Goal: Information Seeking & Learning: Learn about a topic

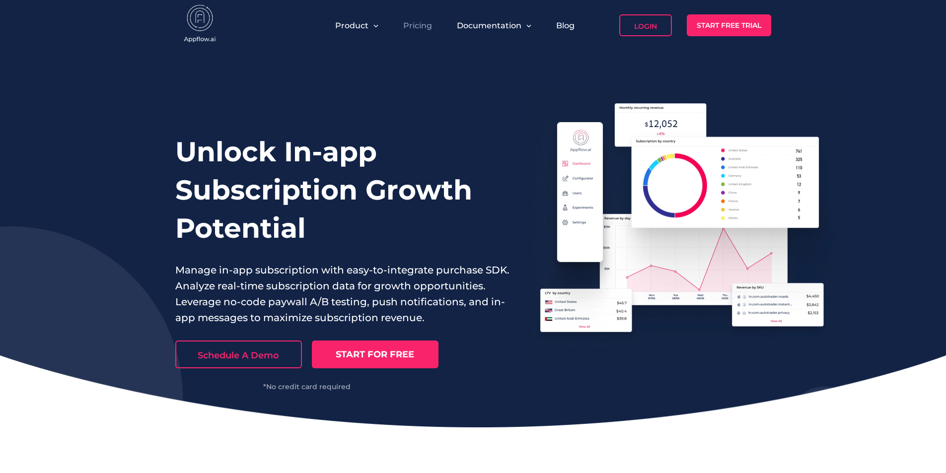
click at [409, 30] on link "Pricing" at bounding box center [417, 25] width 29 height 9
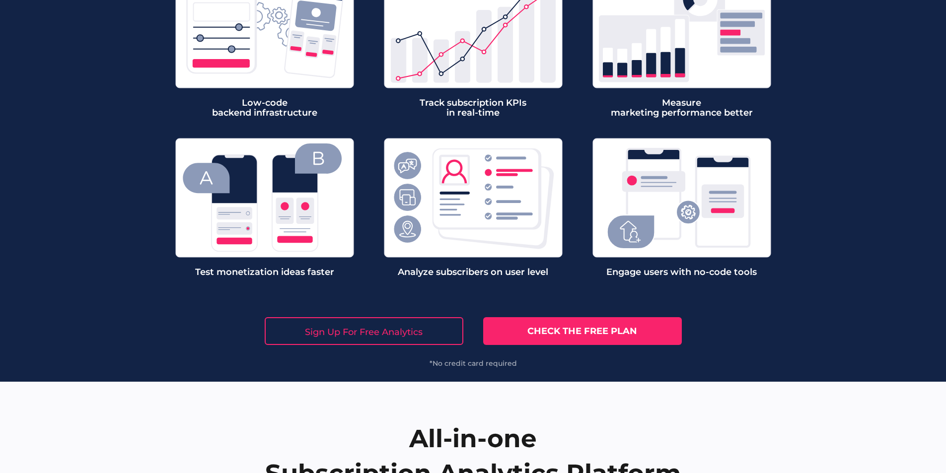
scroll to position [3030, 0]
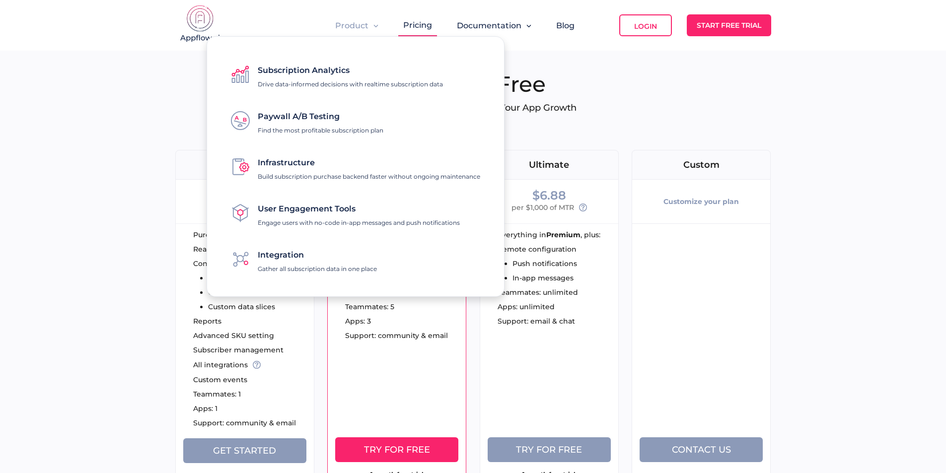
click at [318, 210] on span "User Engagement Tools" at bounding box center [307, 208] width 98 height 9
click at [337, 75] on span "Subscription Analytics" at bounding box center [304, 70] width 92 height 9
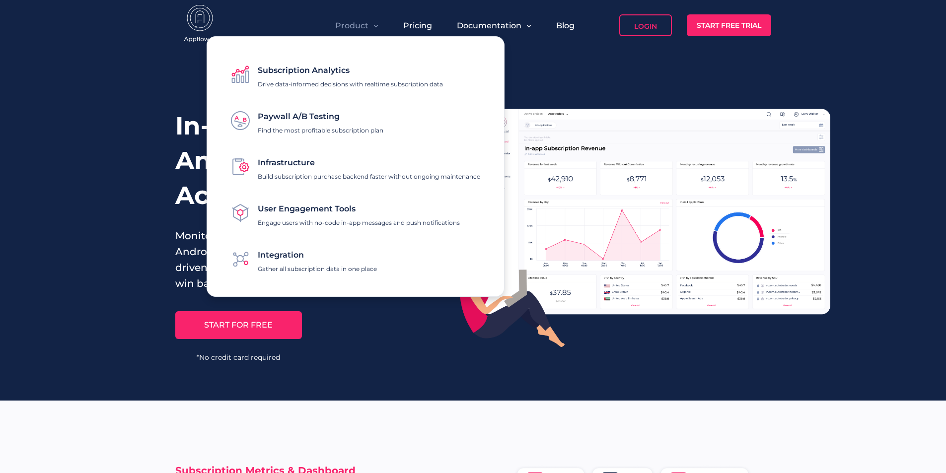
click at [306, 258] on div "Integration Gather all subscription data in one place" at bounding box center [317, 258] width 119 height 27
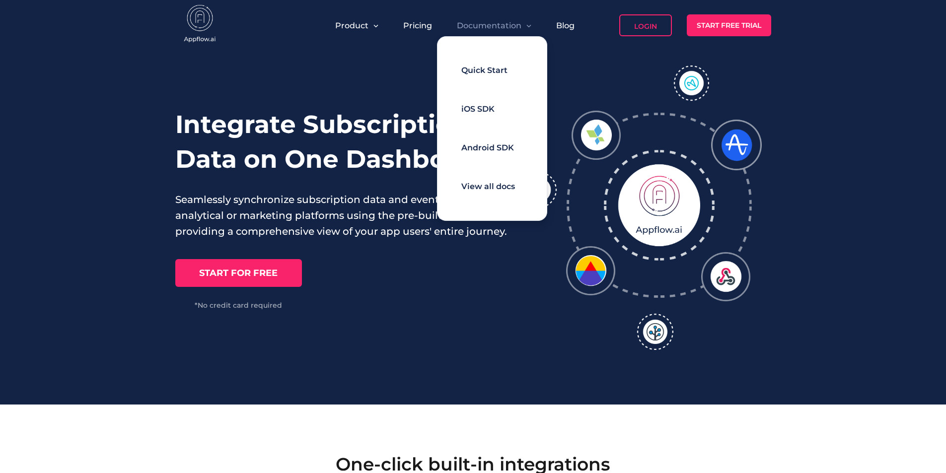
click at [482, 148] on span "Android SDK" at bounding box center [487, 147] width 53 height 9
